Goal: Check status: Check status

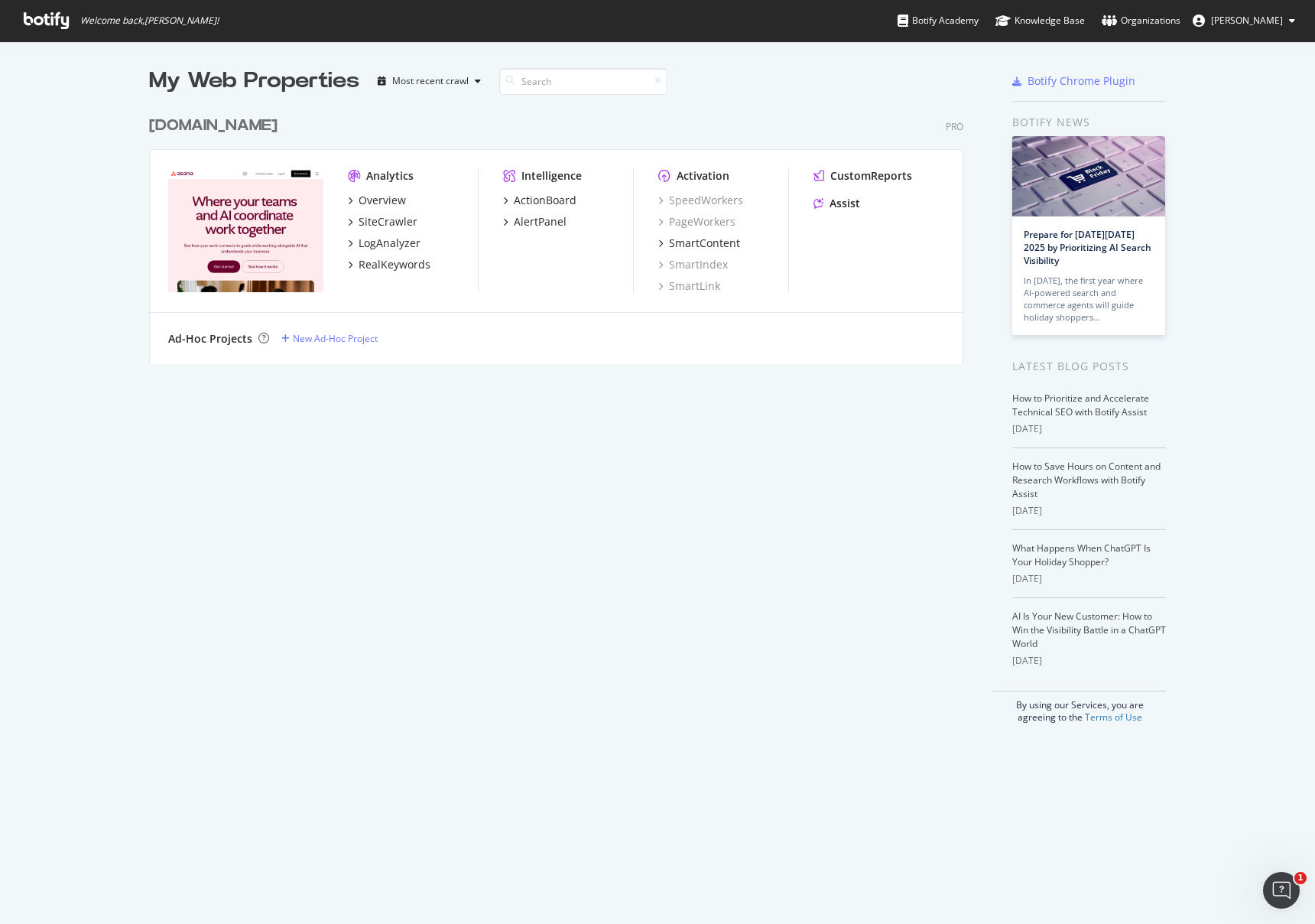
click at [218, 126] on div "[DOMAIN_NAME]" at bounding box center [213, 126] width 129 height 22
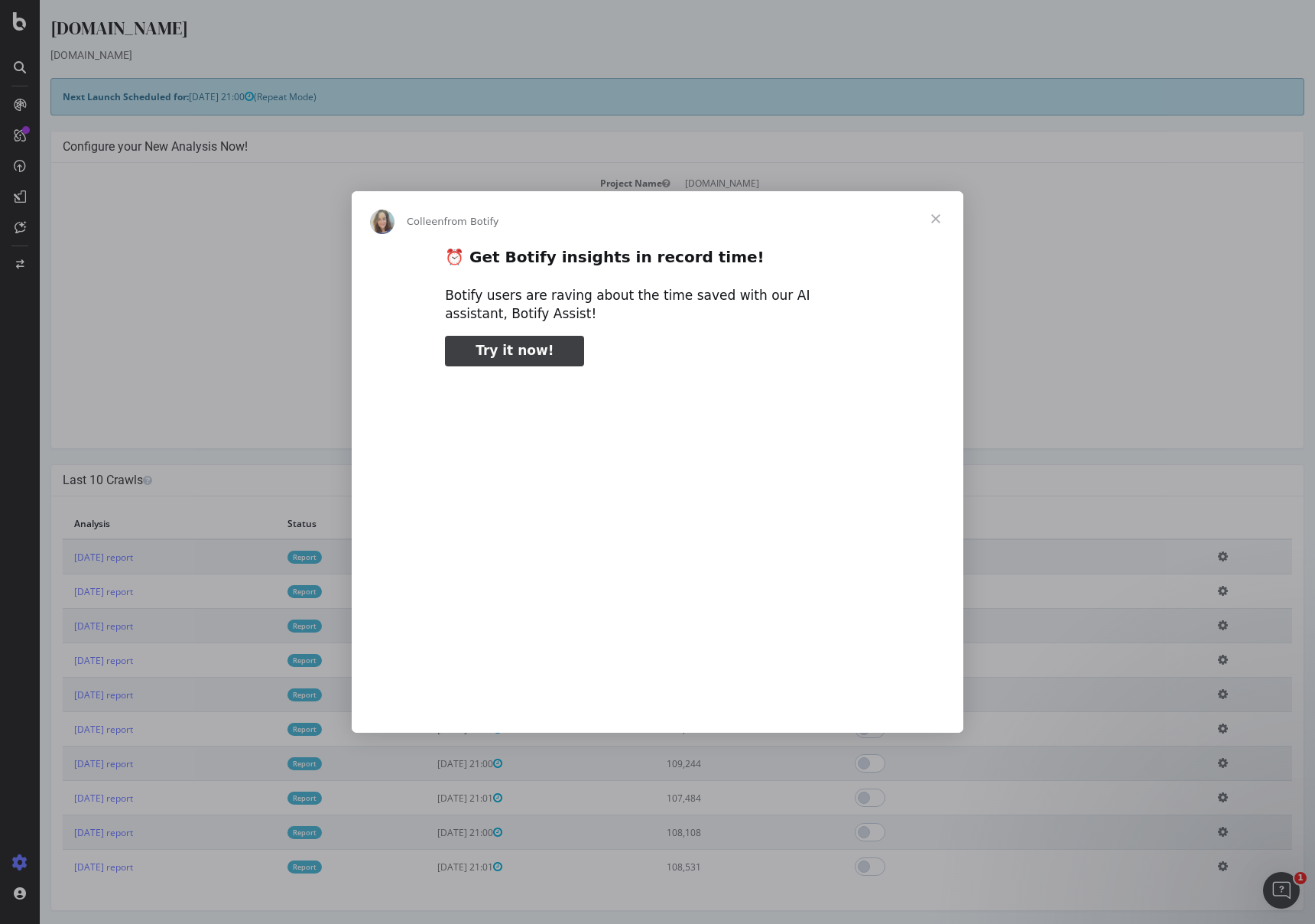
click at [930, 210] on span "Close" at bounding box center [936, 218] width 55 height 55
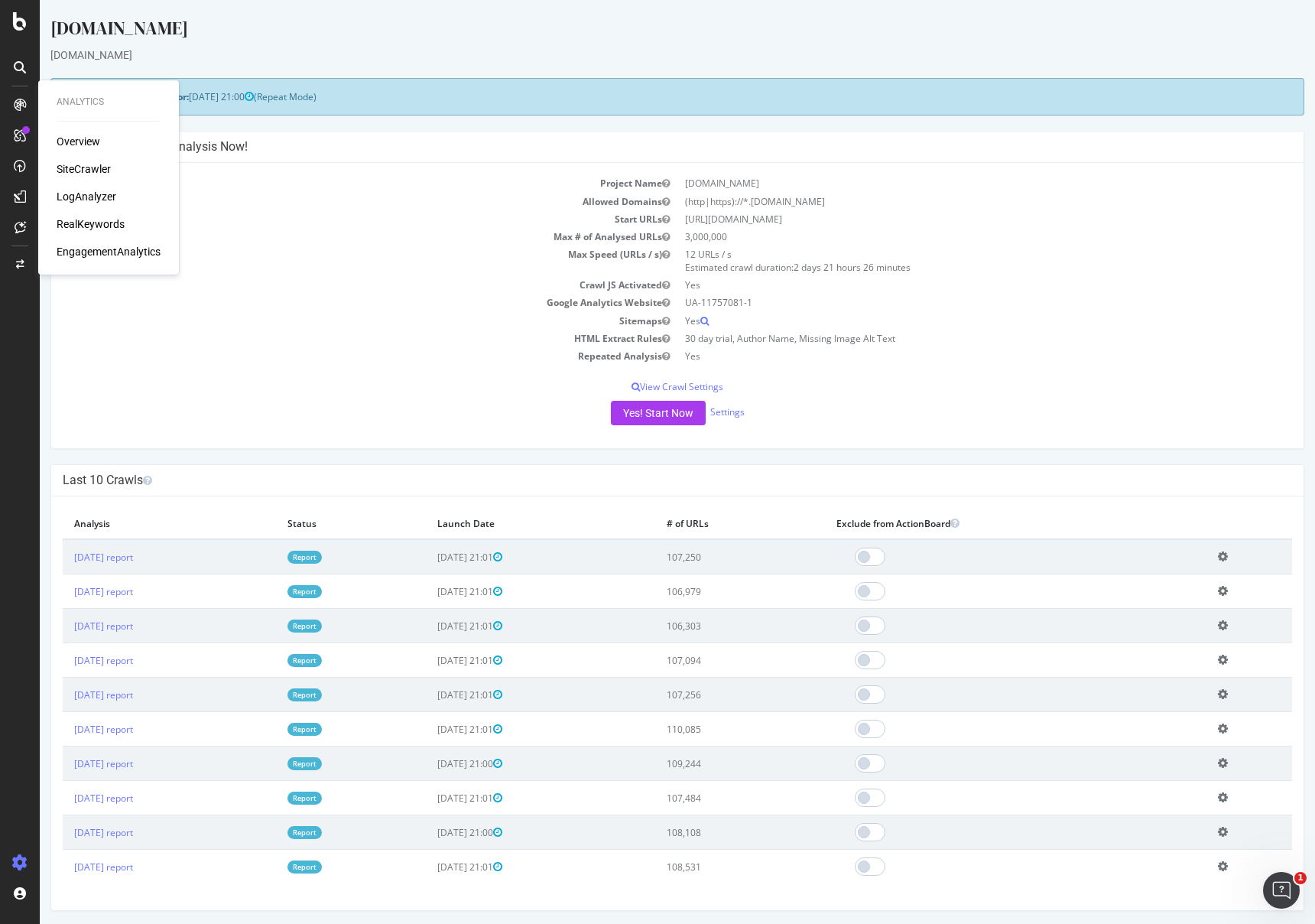
click at [18, 106] on icon at bounding box center [19, 104] width 12 height 12
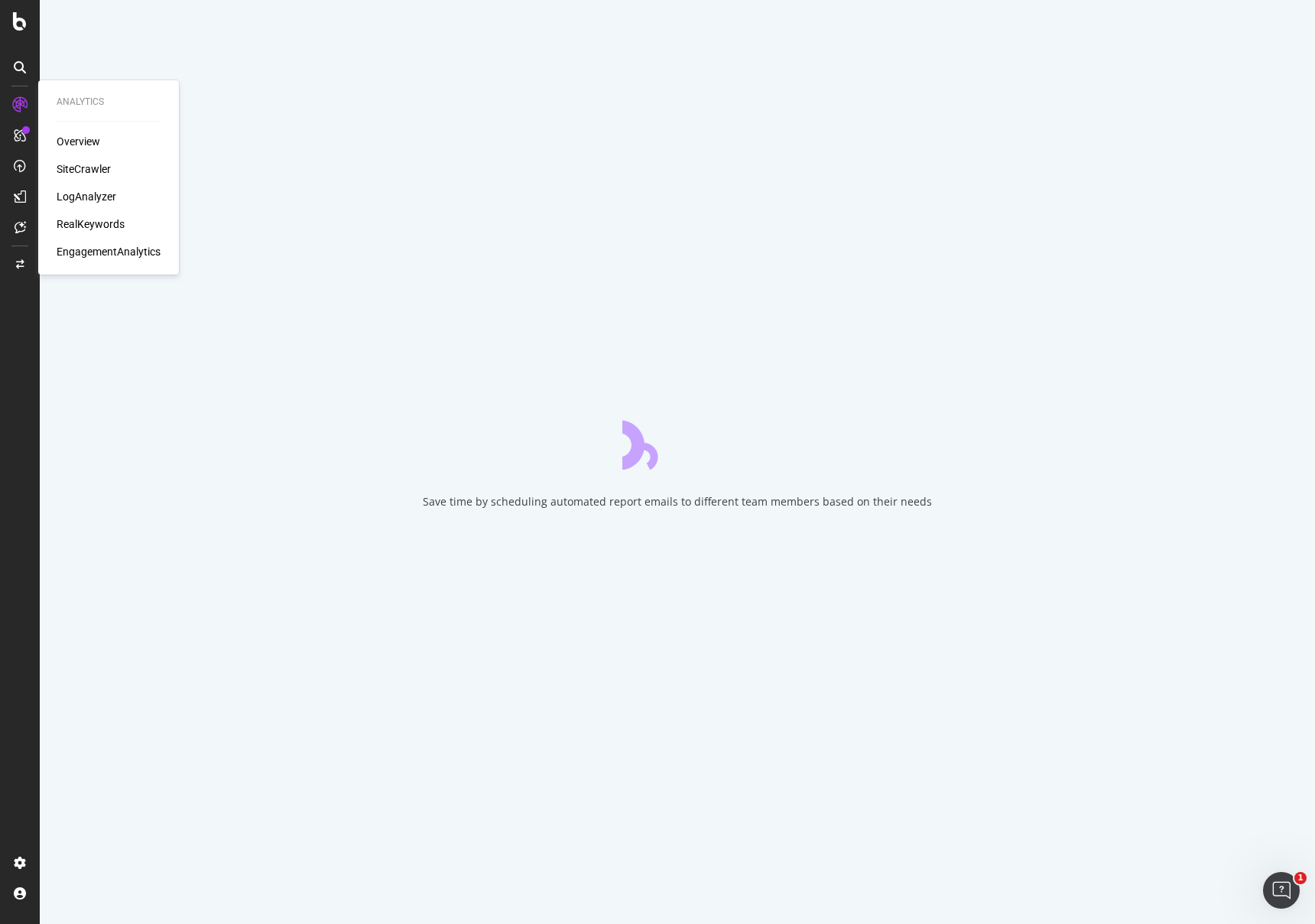
click at [75, 142] on div "Overview" at bounding box center [79, 142] width 44 height 16
